Goal: Find specific page/section: Find specific page/section

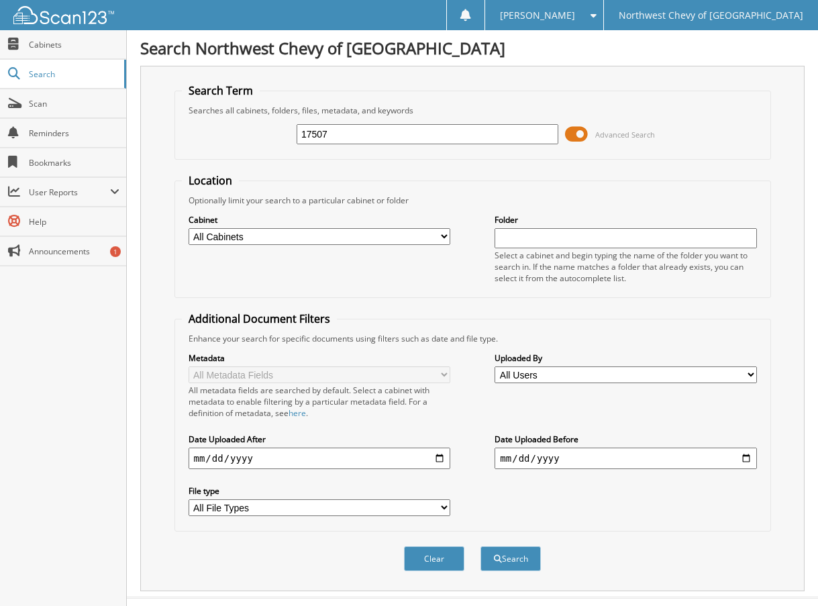
type input "17507"
click at [480, 546] on button "Search" at bounding box center [510, 558] width 60 height 25
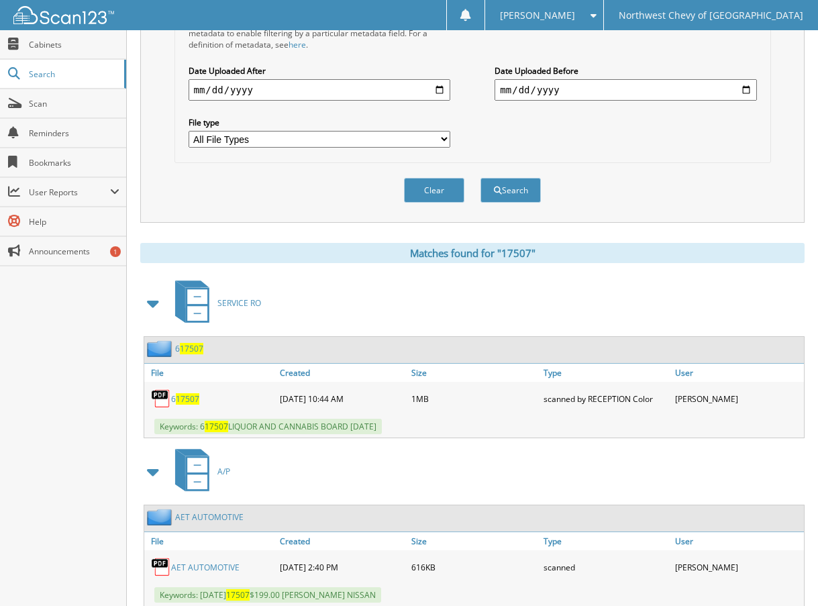
scroll to position [537, 0]
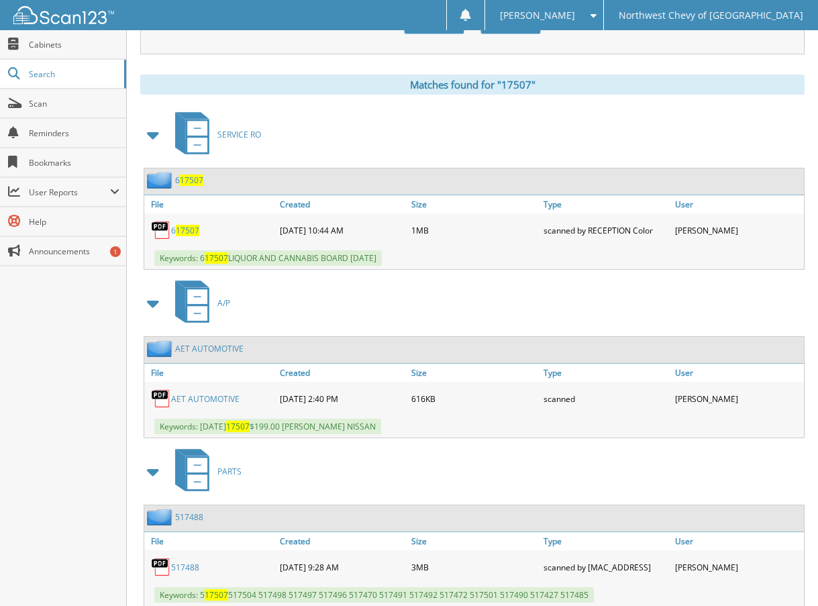
click at [212, 413] on div "AET AUTOMOTIVE [DATE] 2:40 PM 616KB scanned" at bounding box center [474, 399] width 660 height 34
click at [212, 404] on link "AET AUTOMOTIVE" at bounding box center [205, 398] width 68 height 11
click at [575, 13] on span "[PERSON_NAME]" at bounding box center [537, 15] width 75 height 8
click at [586, 68] on link "Logout" at bounding box center [543, 65] width 117 height 23
